Goal: Find specific page/section: Find specific page/section

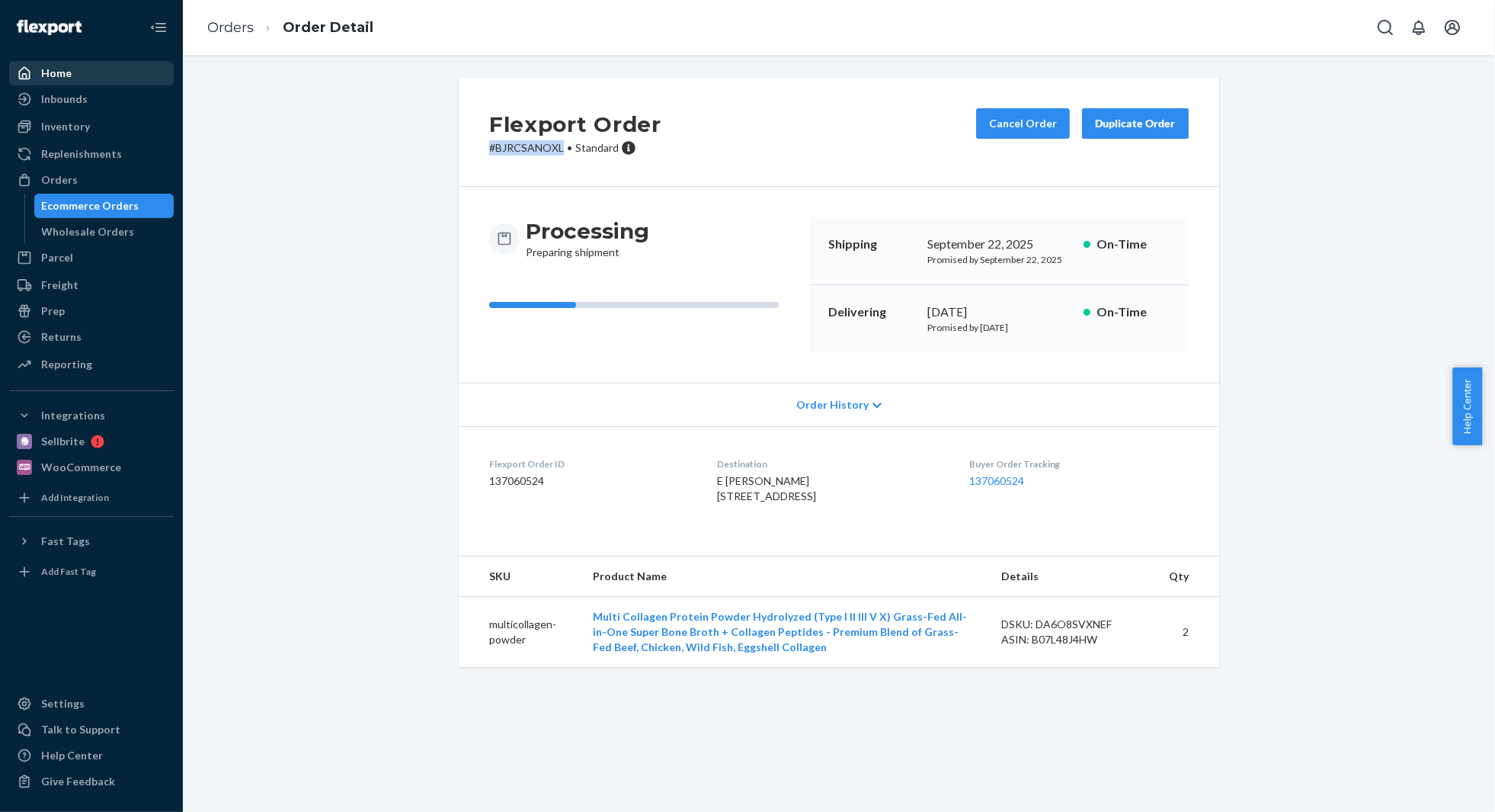
click at [100, 78] on div "Home" at bounding box center [91, 73] width 161 height 22
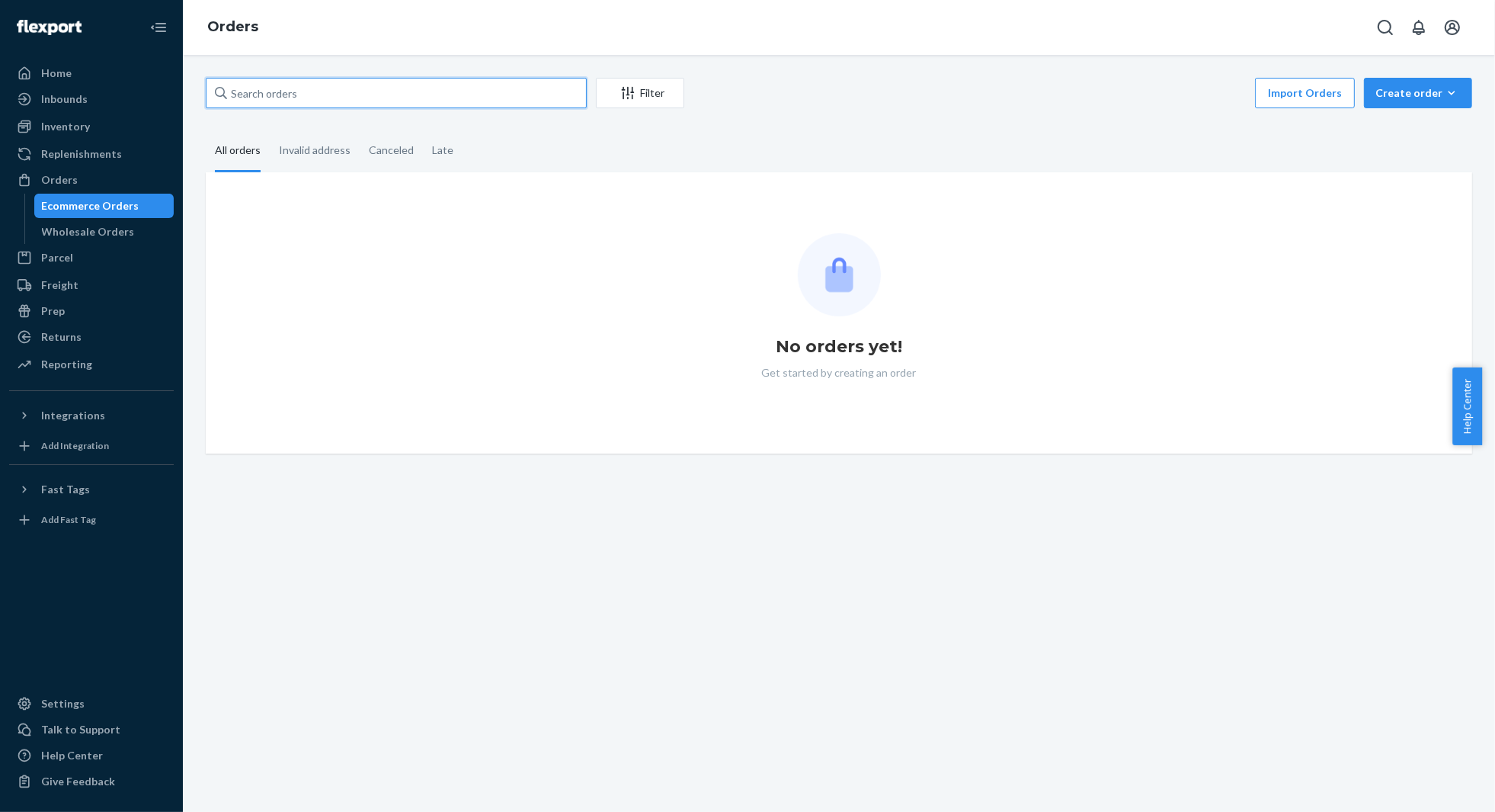
click at [396, 93] on input "text" at bounding box center [396, 92] width 381 height 30
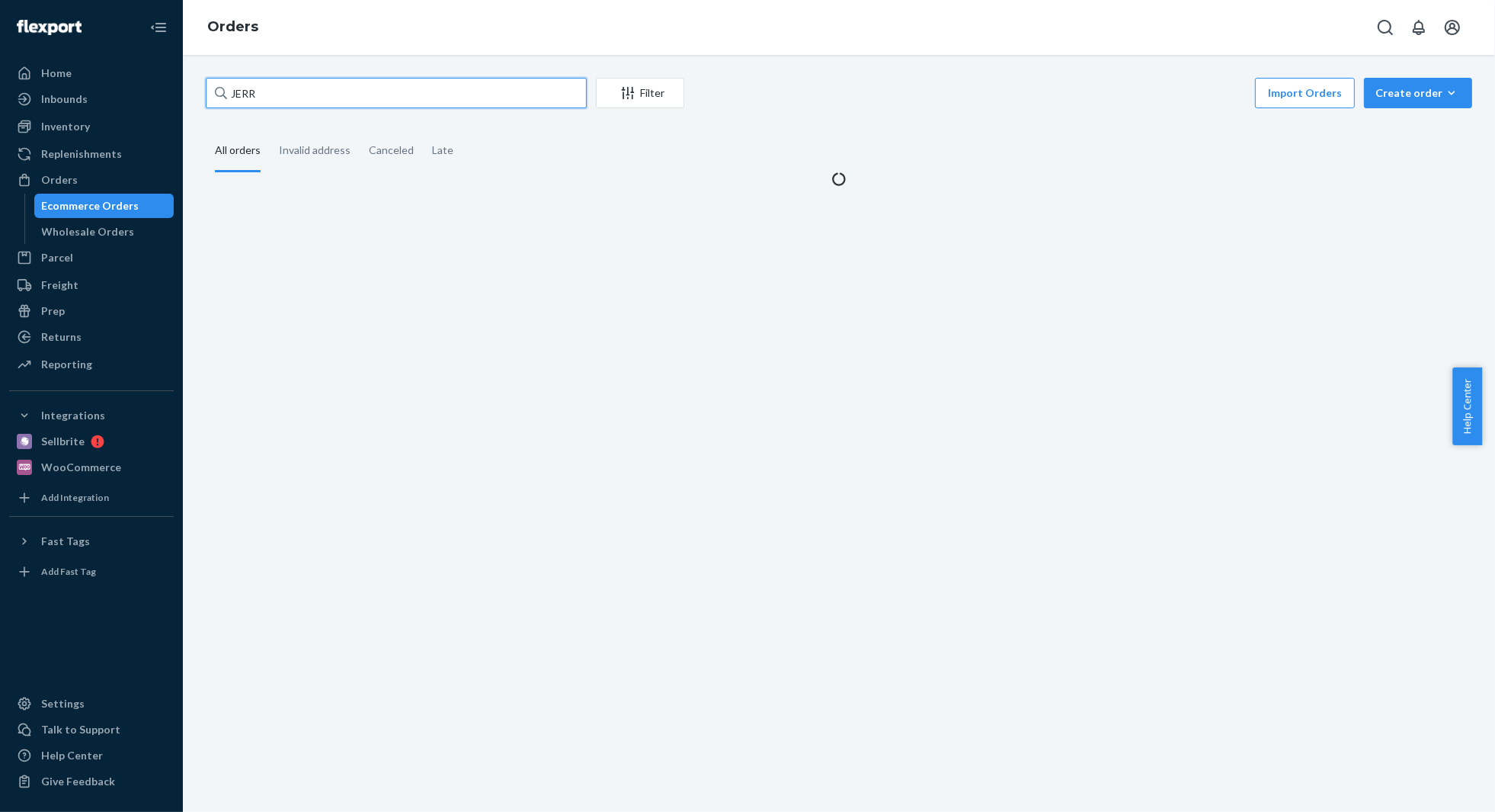
type input "[PERSON_NAME]"
